Goal: Information Seeking & Learning: Learn about a topic

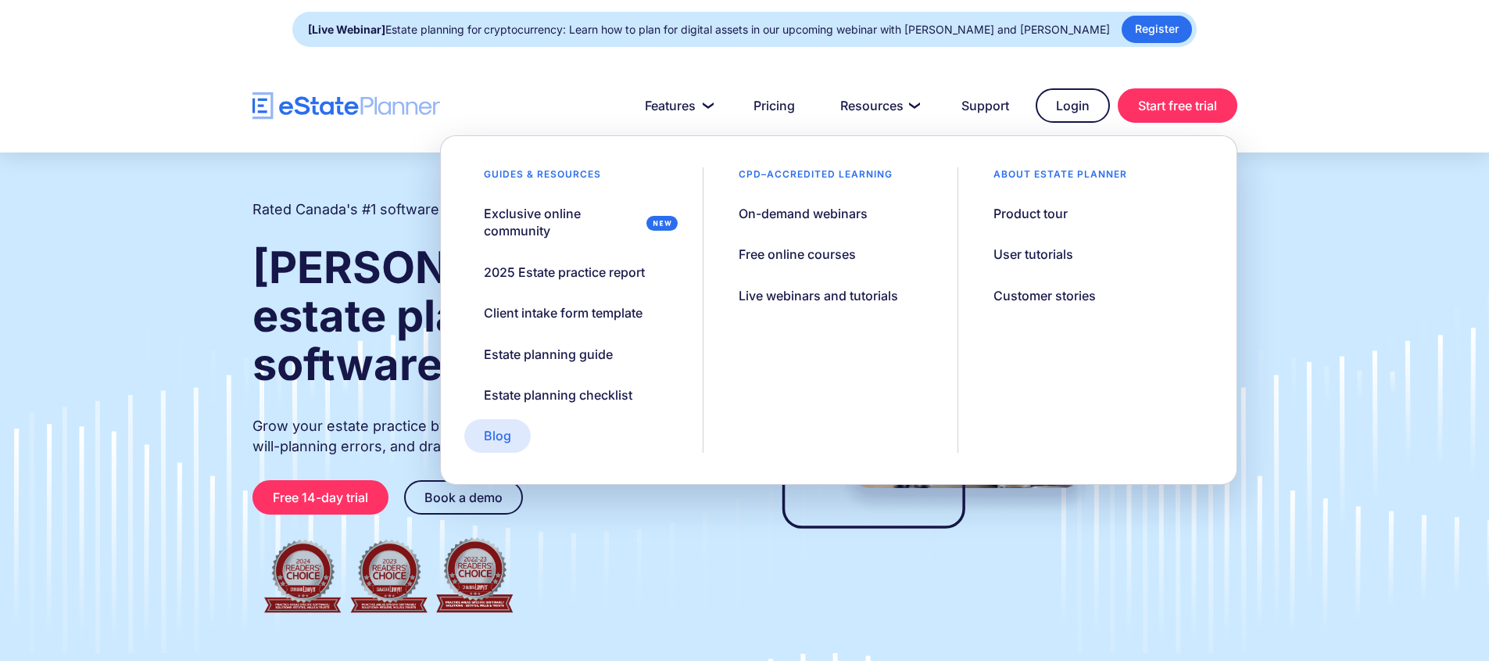
click at [491, 435] on div "Blog" at bounding box center [497, 435] width 27 height 17
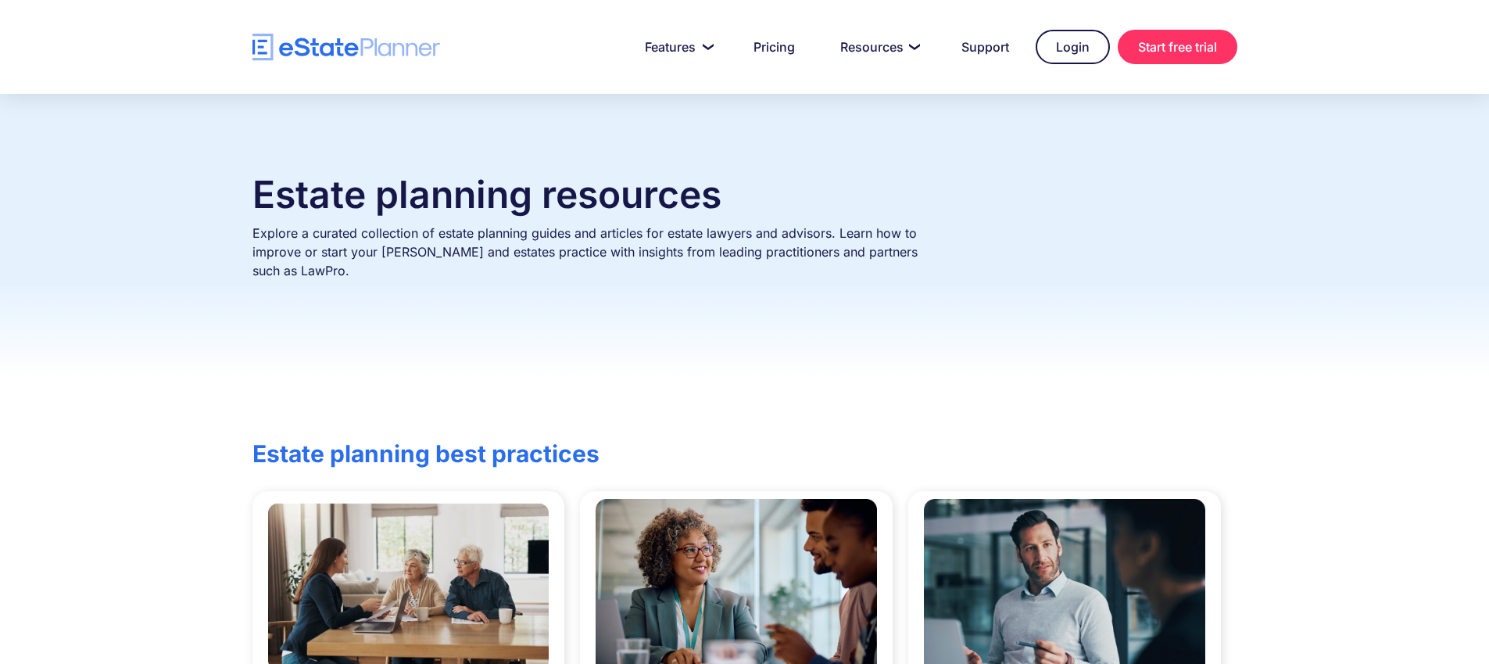
scroll to position [241, 0]
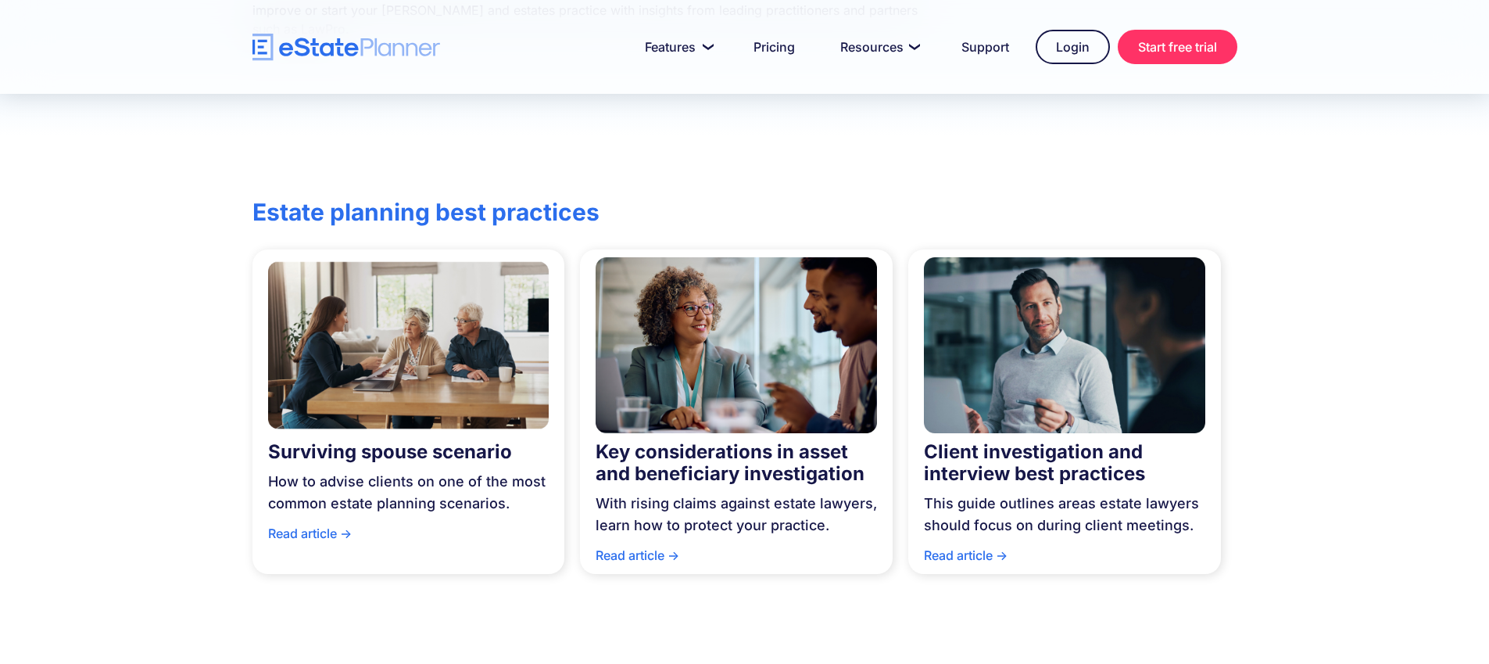
click at [1160, 338] on img at bounding box center [1064, 344] width 281 height 191
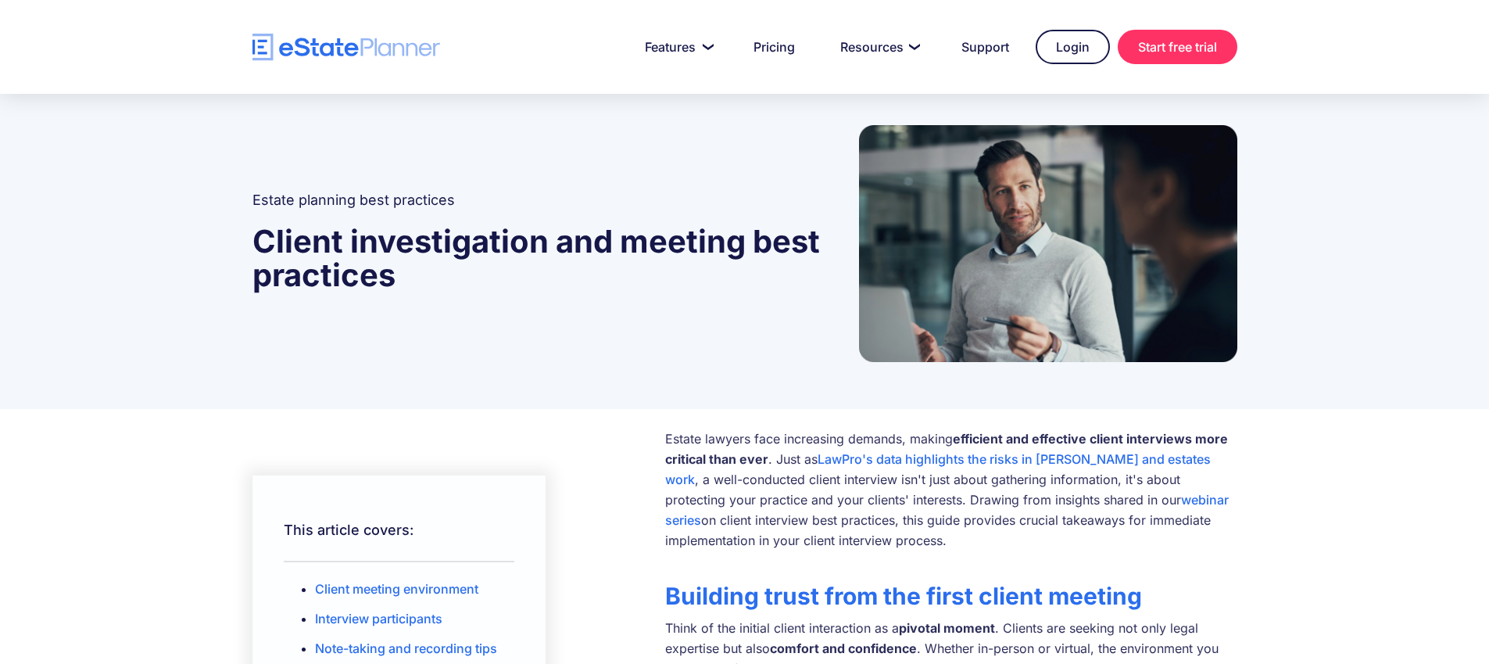
click at [772, 465] on p "Estate lawyers face increasing demands, making efficient and effective client i…" at bounding box center [951, 489] width 572 height 122
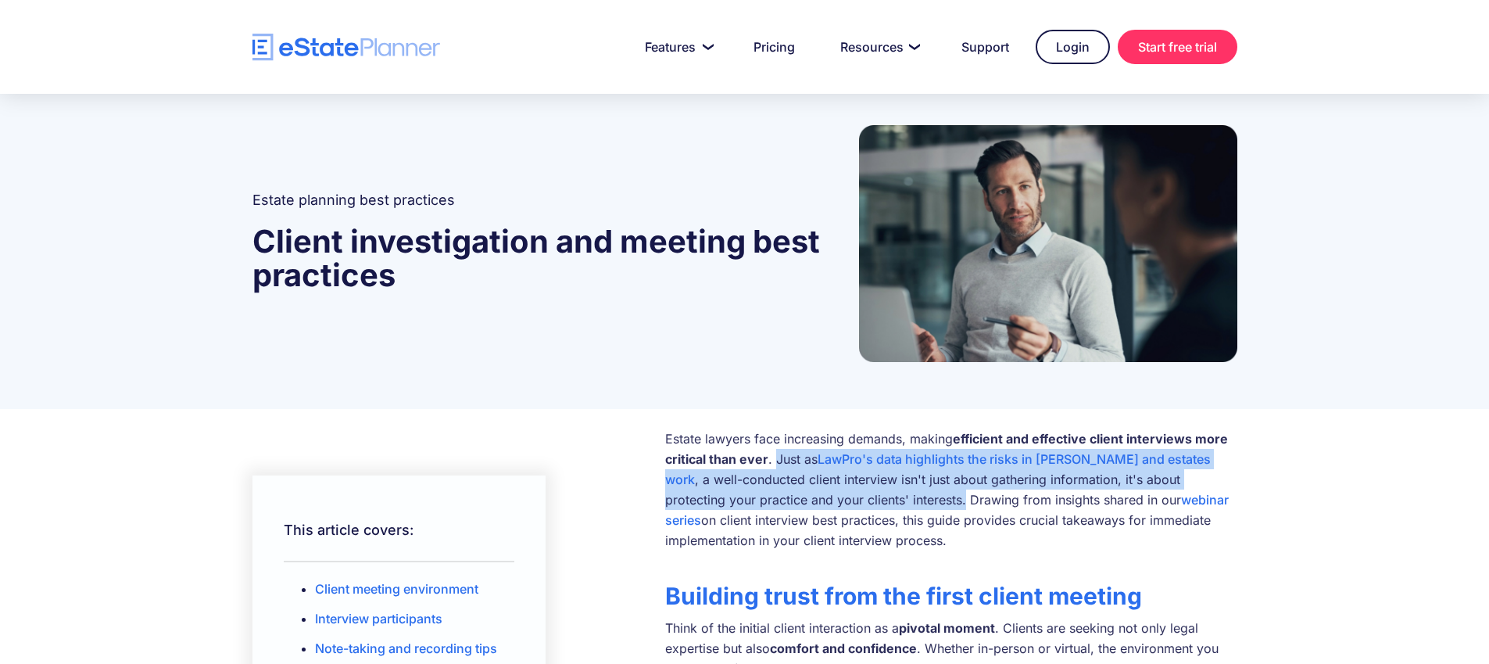
drag, startPoint x: 776, startPoint y: 458, endPoint x: 873, endPoint y: 492, distance: 102.8
click at [873, 492] on p "Estate lawyers face increasing demands, making efficient and effective client i…" at bounding box center [951, 489] width 572 height 122
copy p "Just as LawPro's data highlights the risks in wills and estates work , a well-c…"
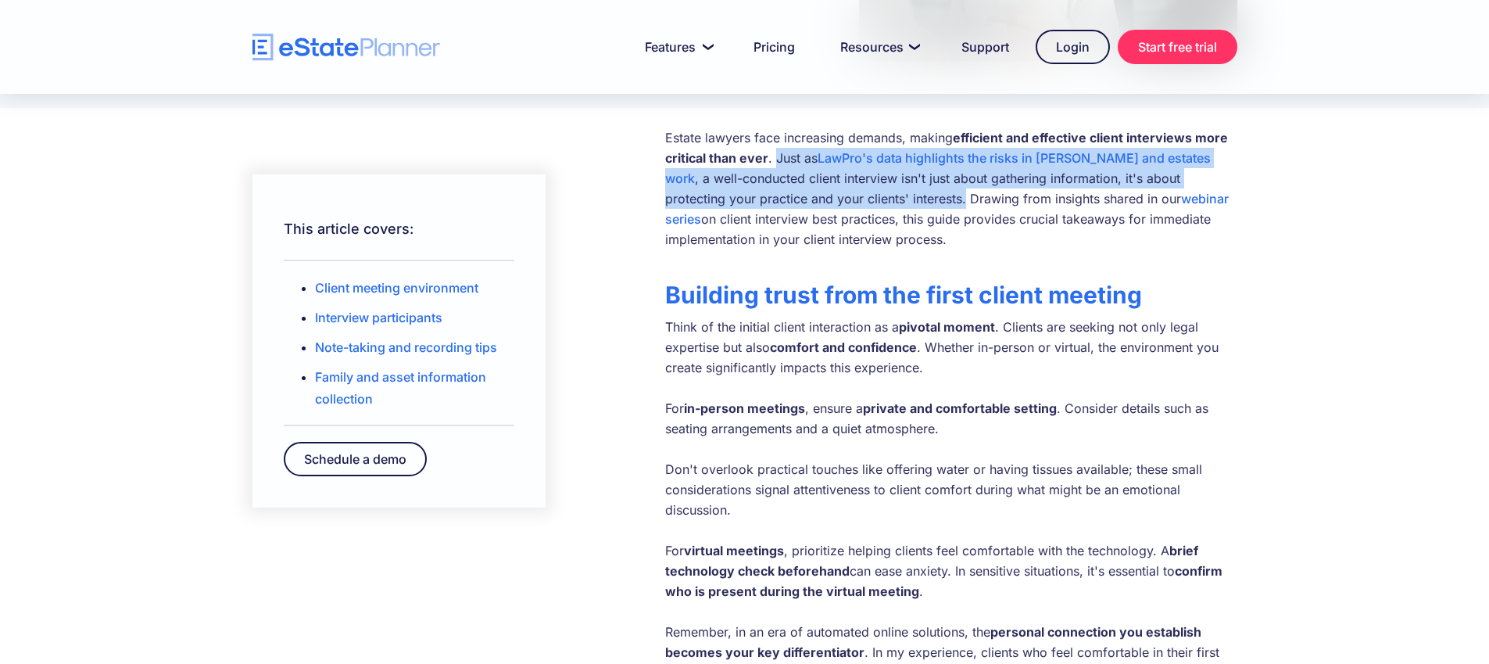
scroll to position [364, 0]
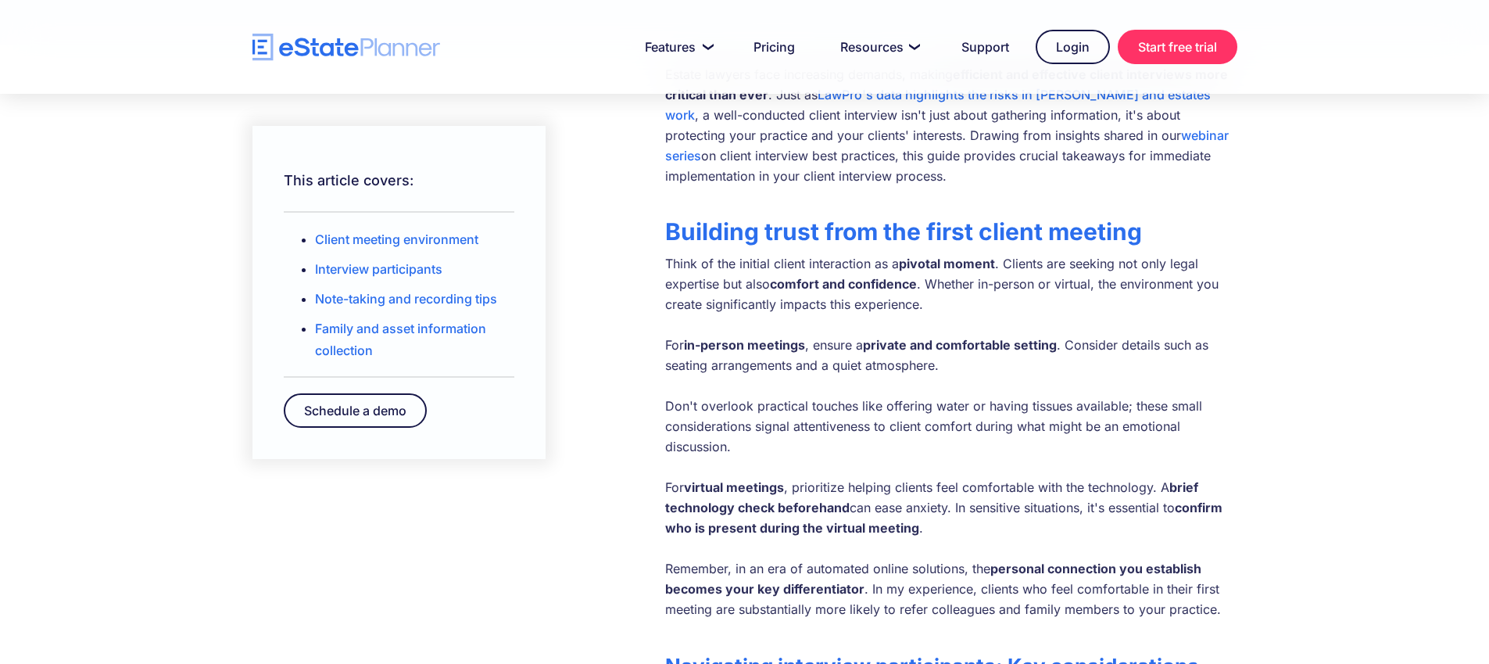
click at [825, 266] on p "Think of the initial client interaction as a pivotal moment . Clients are seeki…" at bounding box center [951, 436] width 572 height 366
drag, startPoint x: 667, startPoint y: 261, endPoint x: 985, endPoint y: 260, distance: 318.1
click at [985, 260] on p "Think of the initial client interaction as a pivotal moment . Clients are seeki…" at bounding box center [951, 436] width 572 height 366
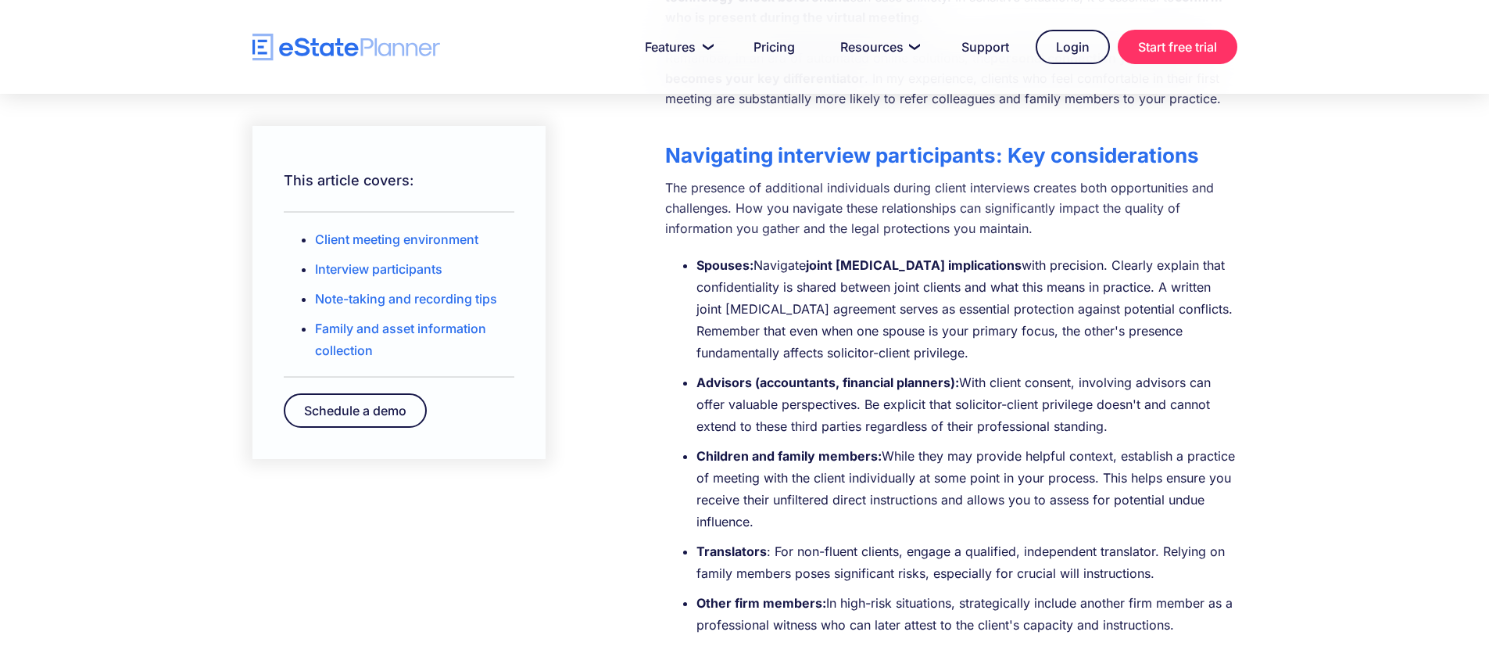
scroll to position [887, 0]
